Goal: Task Accomplishment & Management: Complete application form

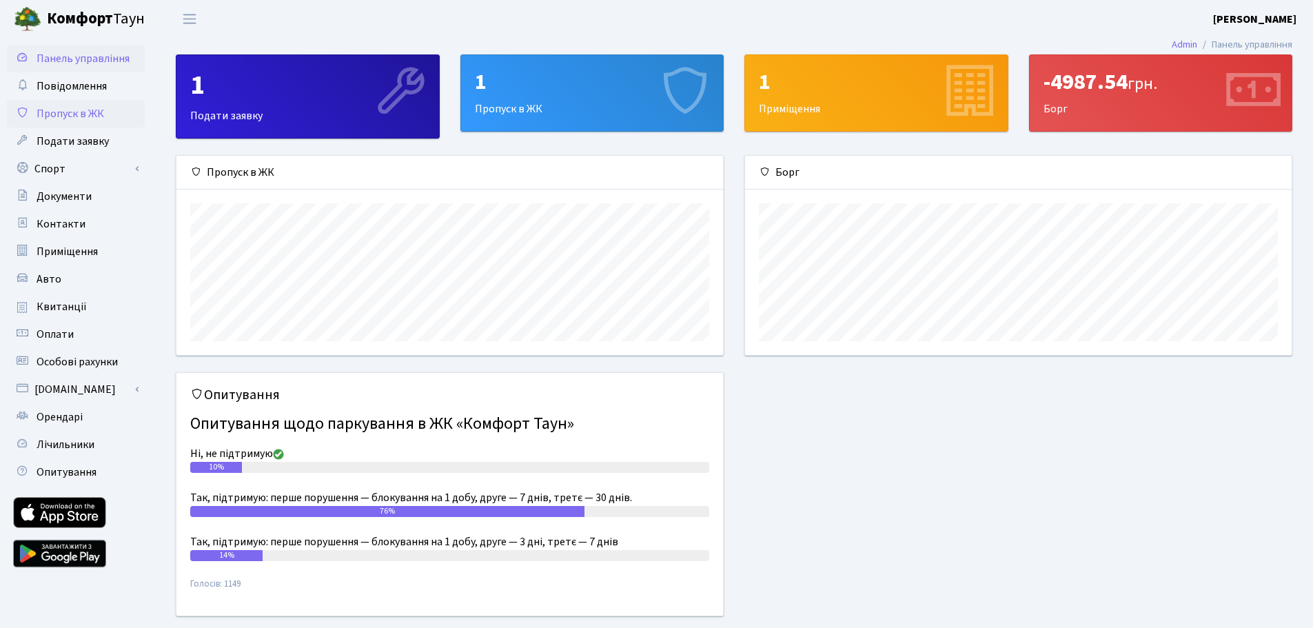
scroll to position [199, 547]
click at [52, 114] on span "Пропуск в ЖК" at bounding box center [71, 113] width 68 height 15
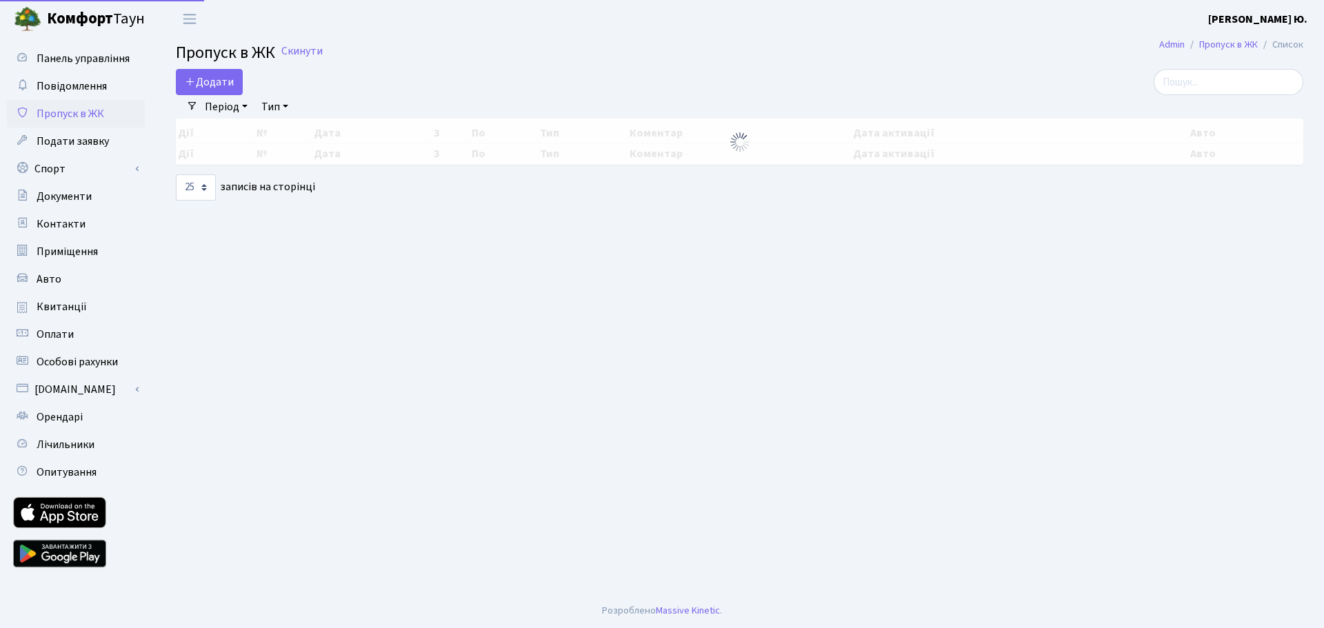
select select "25"
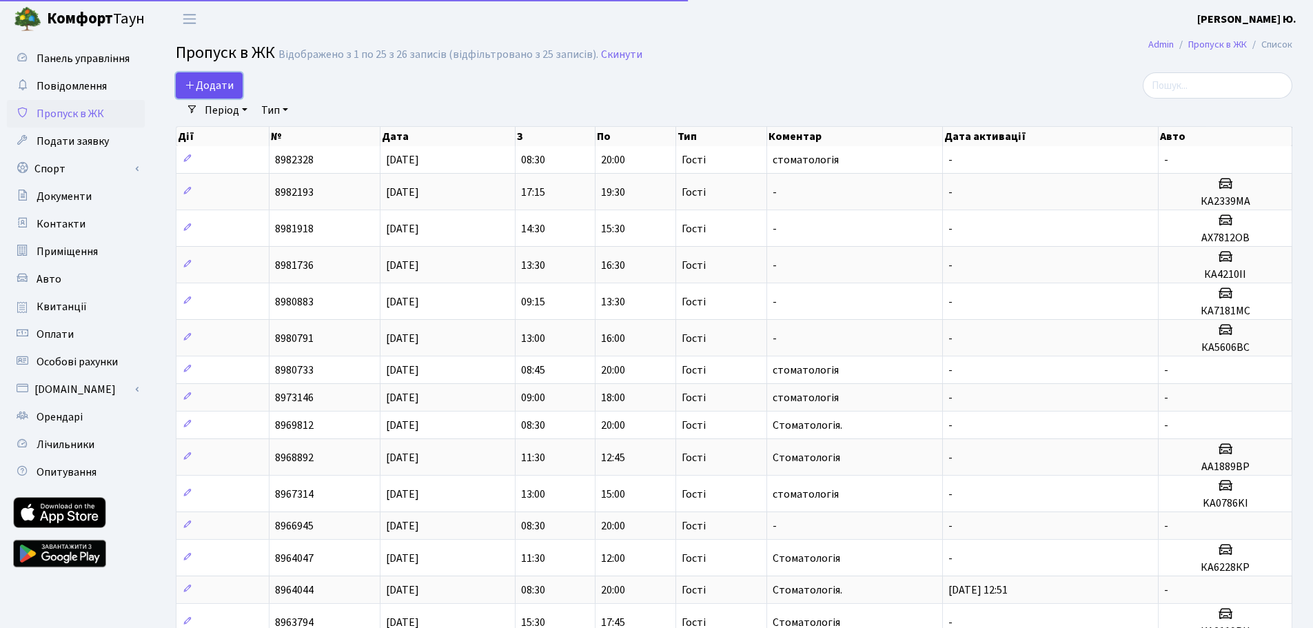
click at [242, 87] on link "Додати" at bounding box center [209, 85] width 67 height 26
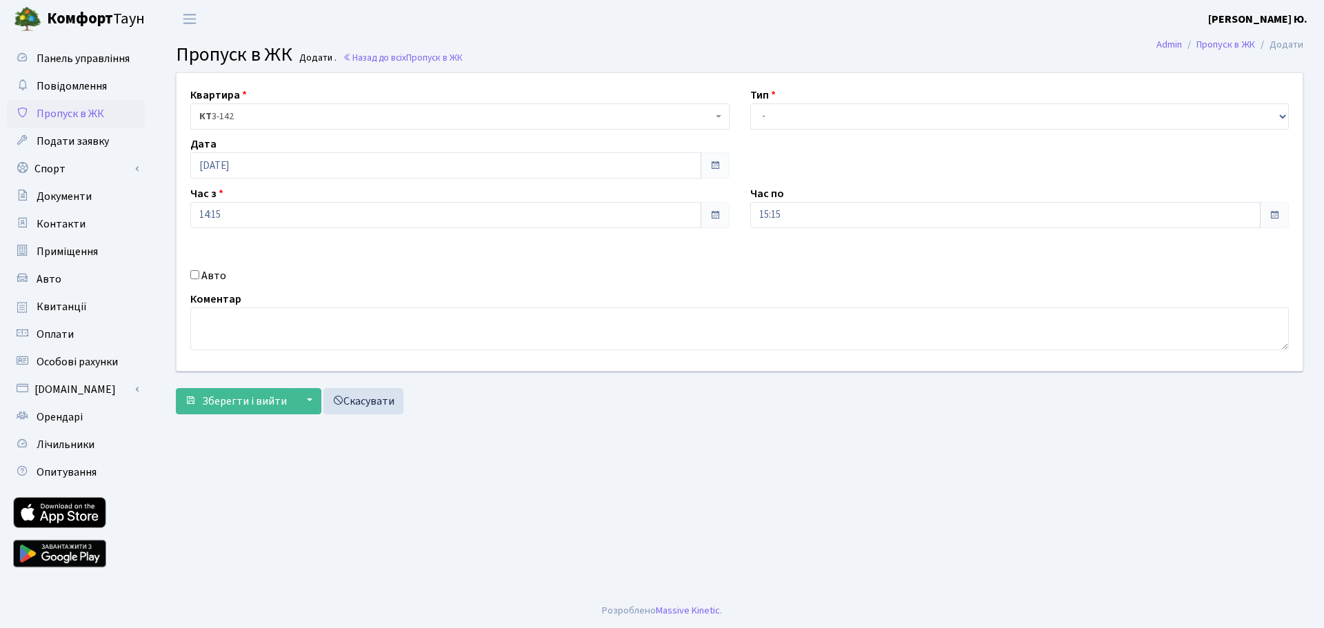
click at [196, 276] on input "Авто" at bounding box center [194, 274] width 9 height 9
checkbox input "true"
drag, startPoint x: 804, startPoint y: 114, endPoint x: 805, endPoint y: 128, distance: 14.5
click at [804, 114] on select "- Доставка Таксі Гості Сервіс" at bounding box center [1019, 116] width 539 height 26
select select "3"
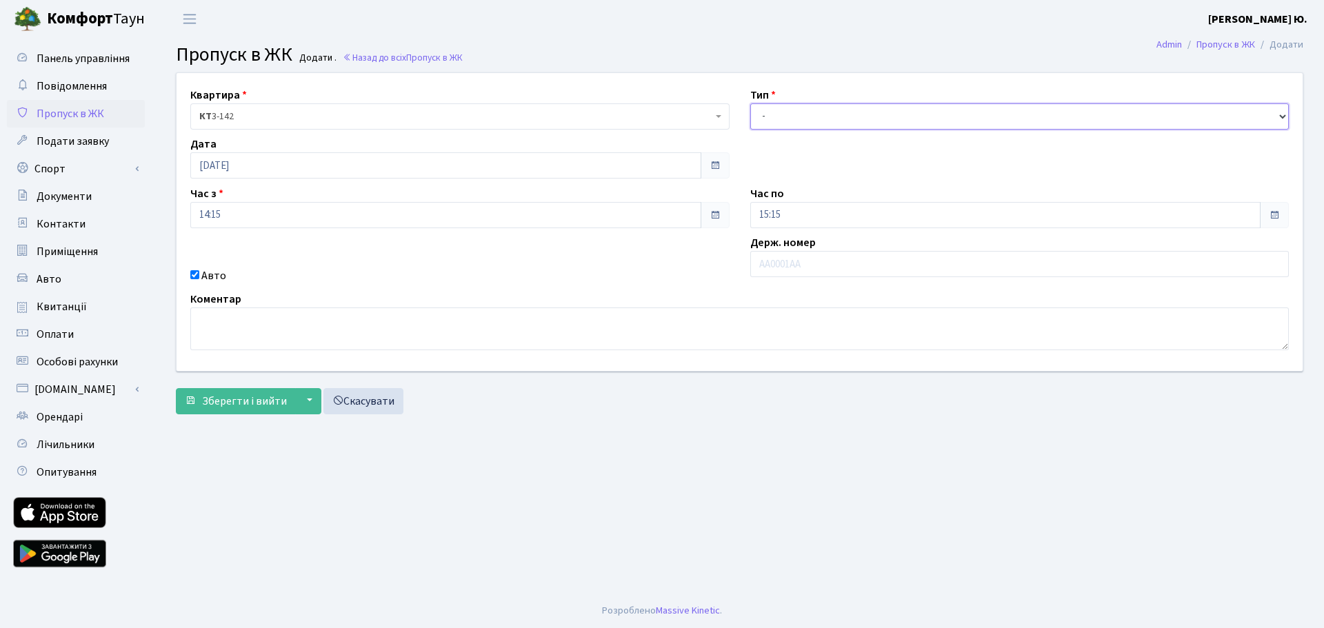
click at [750, 103] on select "- Доставка Таксі Гості Сервіс" at bounding box center [1019, 116] width 539 height 26
click at [803, 212] on input "15:15" at bounding box center [1005, 215] width 511 height 26
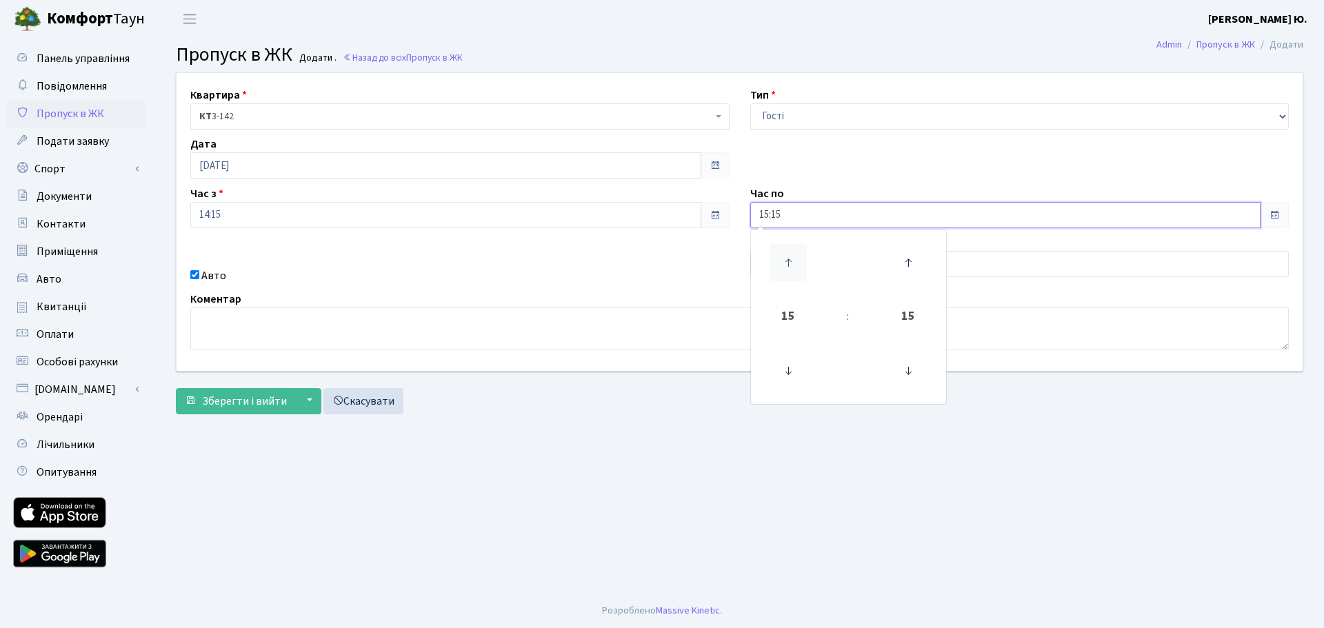
click at [793, 255] on icon at bounding box center [787, 262] width 37 height 37
type input "19:15"
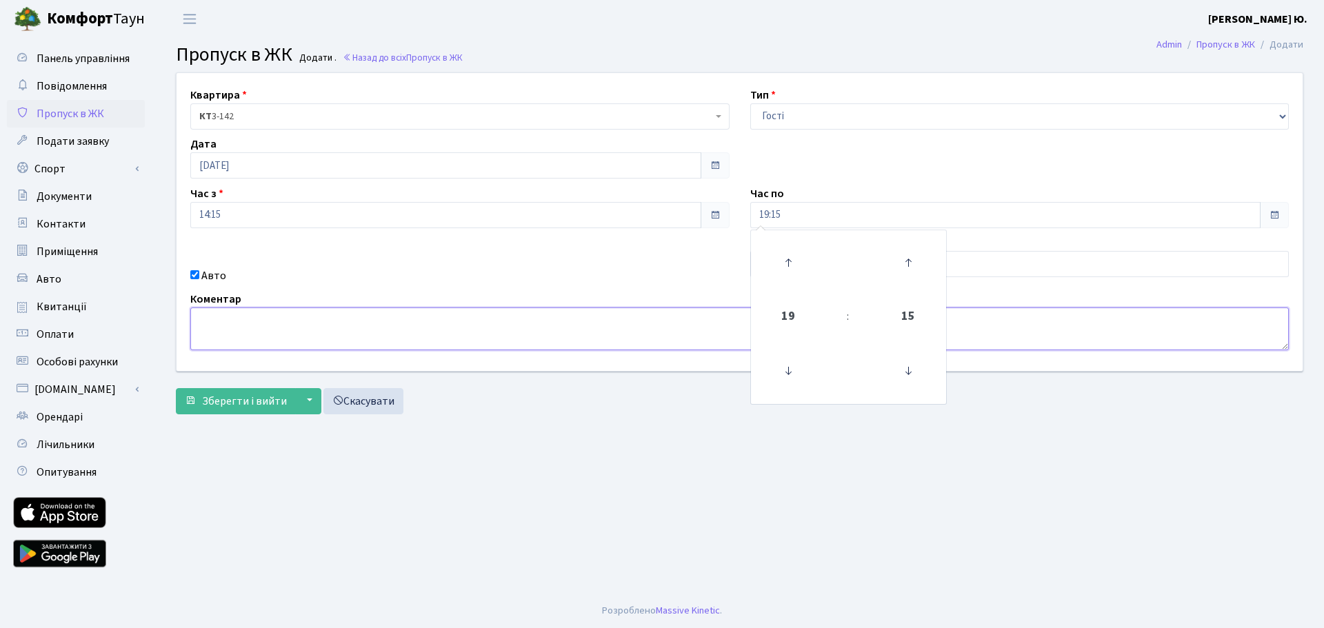
drag, startPoint x: 525, startPoint y: 327, endPoint x: 538, endPoint y: 337, distance: 16.8
click at [524, 327] on textarea at bounding box center [739, 328] width 1098 height 43
type textarea "Стоматологія"
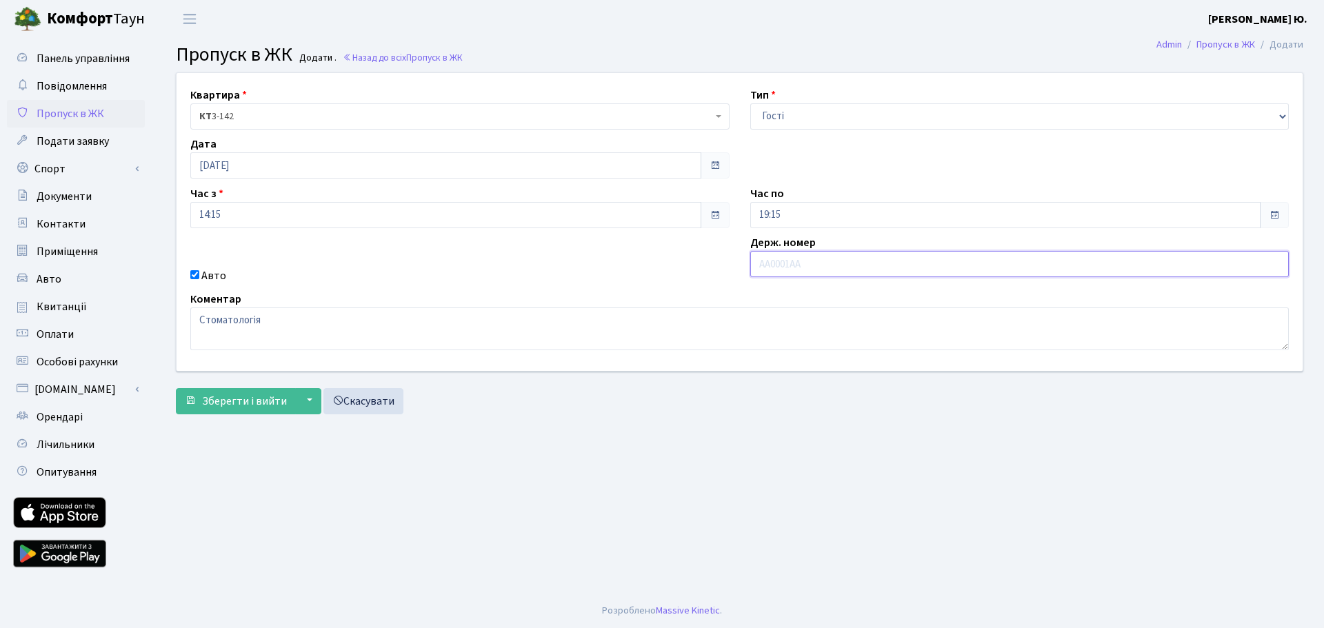
click at [770, 266] on input "text" at bounding box center [1019, 264] width 539 height 26
type input "ВН1902ОІ"
click at [261, 403] on span "Зберегти і вийти" at bounding box center [244, 401] width 85 height 15
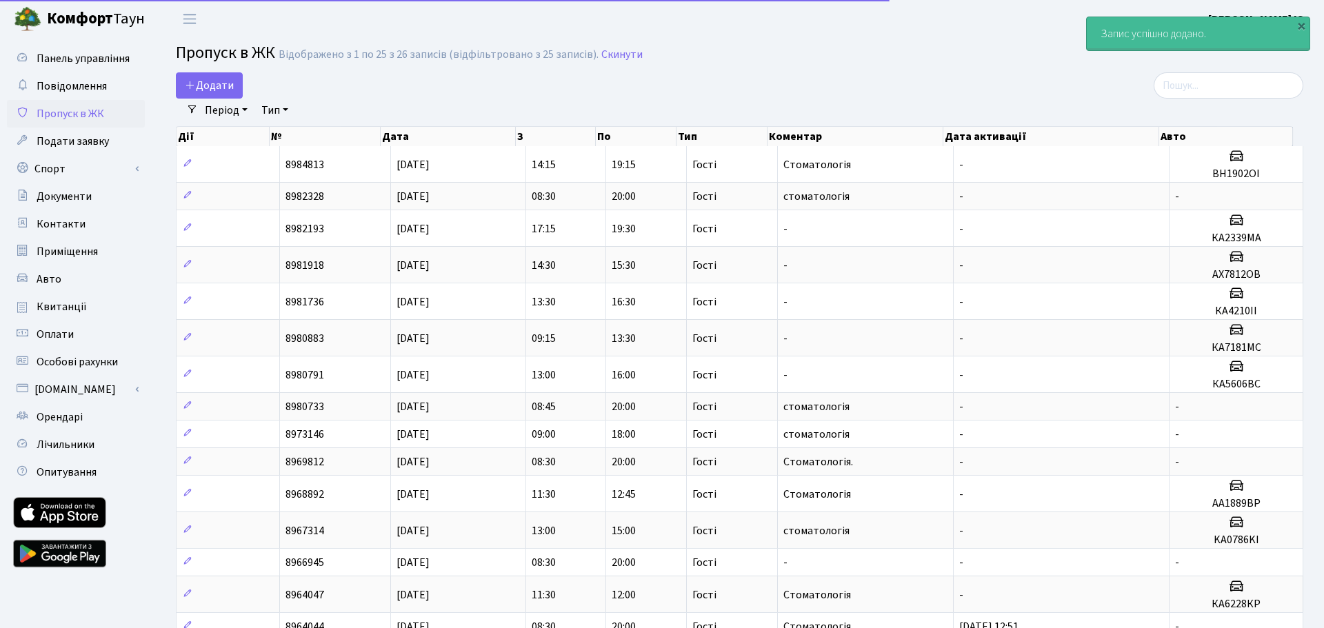
select select "25"
